Goal: Transaction & Acquisition: Purchase product/service

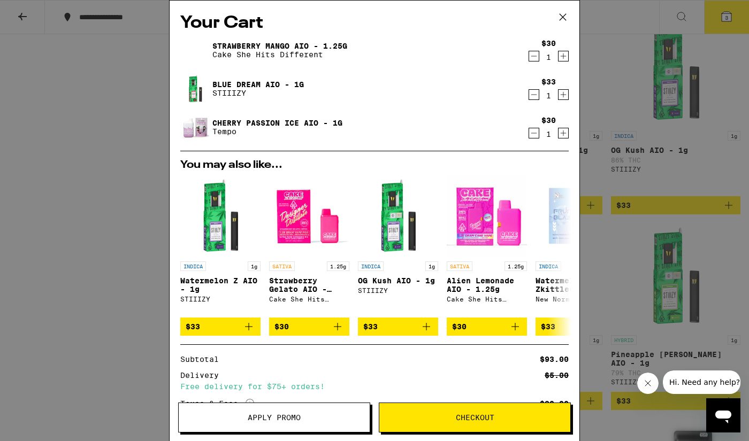
click at [565, 17] on icon at bounding box center [563, 17] width 16 height 16
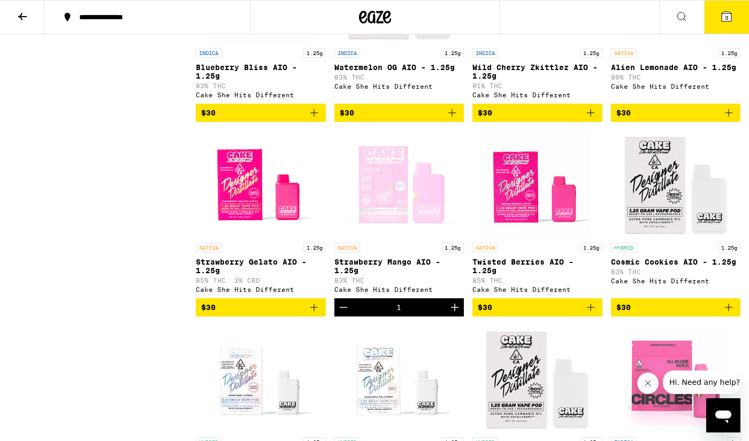
scroll to position [915, 0]
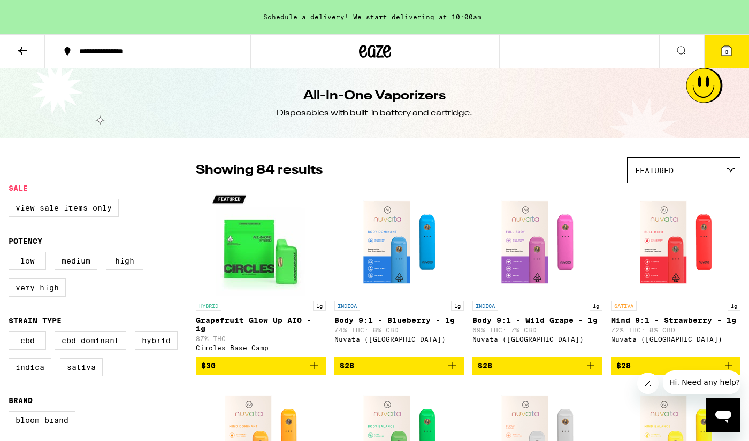
click at [387, 48] on icon at bounding box center [375, 51] width 32 height 19
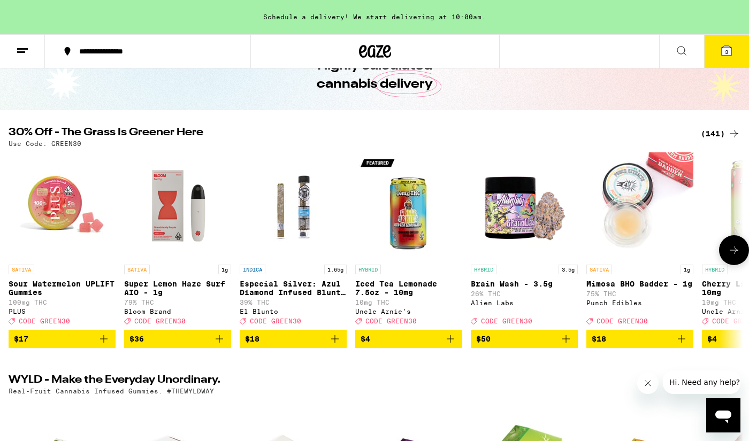
scroll to position [24, 0]
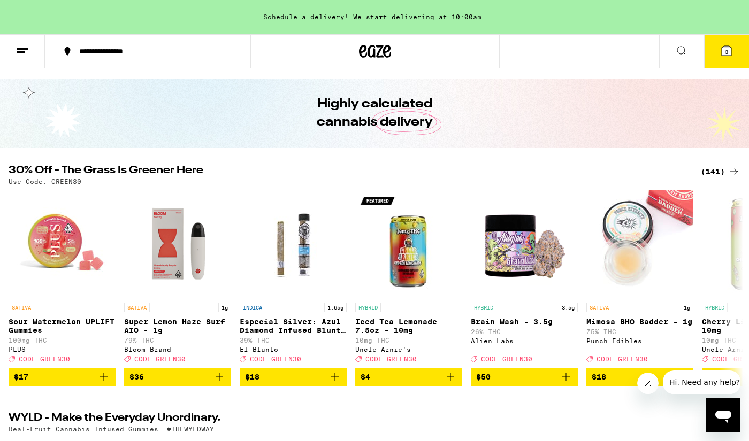
click at [715, 169] on div "(141)" at bounding box center [721, 171] width 40 height 13
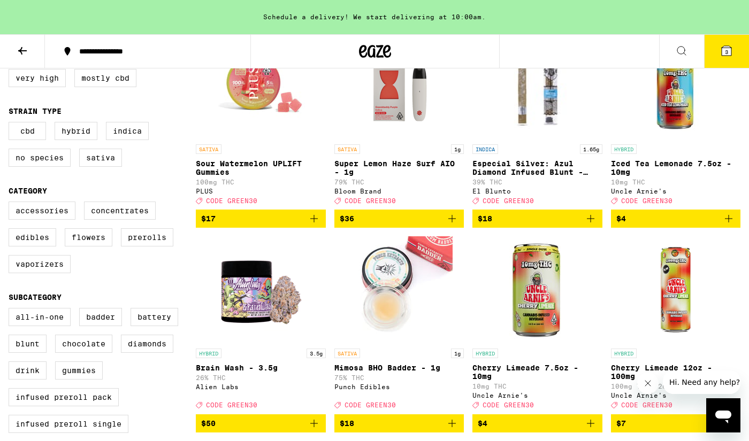
scroll to position [155, 0]
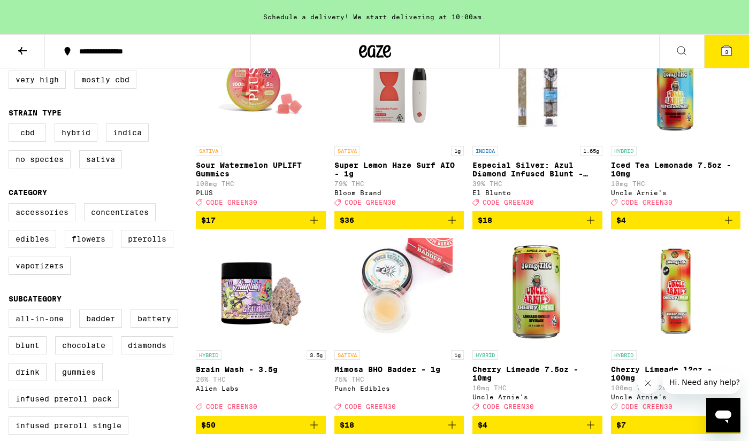
click at [25, 328] on label "All-In-One" at bounding box center [40, 319] width 62 height 18
click at [11, 312] on input "All-In-One" at bounding box center [11, 311] width 1 height 1
checkbox input "true"
